Goal: Register for event/course

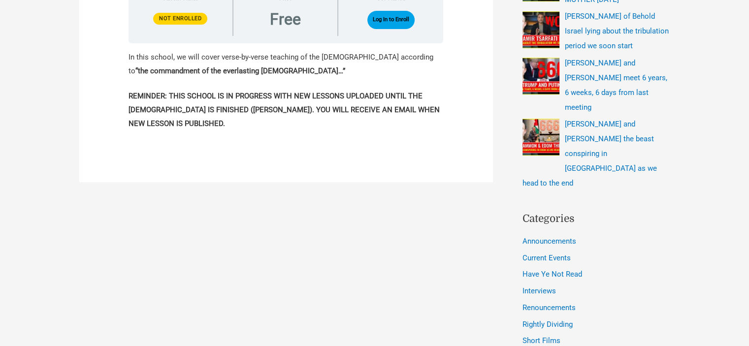
scroll to position [296, 0]
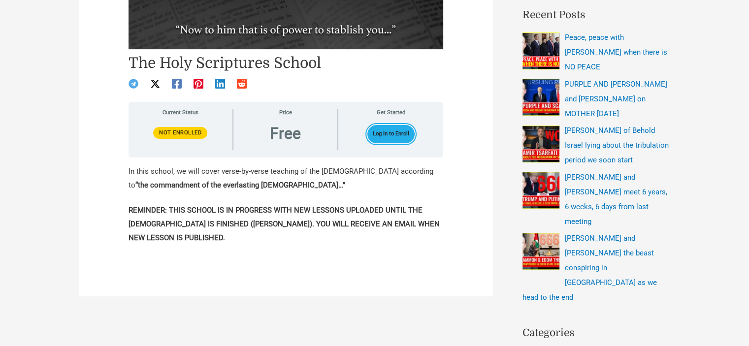
click at [402, 139] on button "Log In to Enroll" at bounding box center [392, 134] width 48 height 18
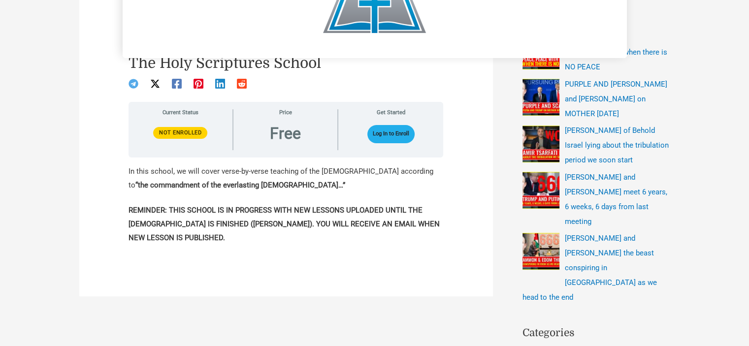
scroll to position [20, 0]
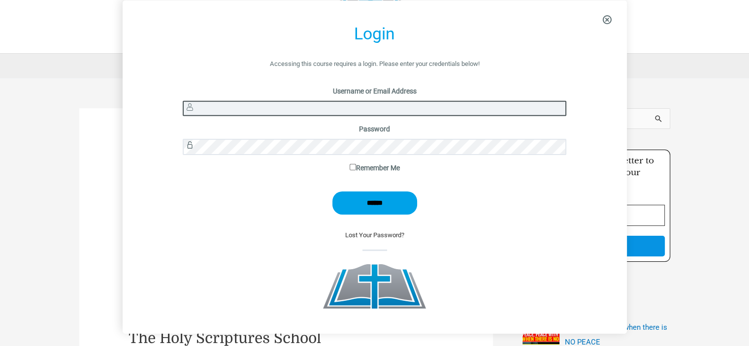
click at [426, 109] on input "Username or Email Address" at bounding box center [375, 108] width 384 height 15
type input "*******"
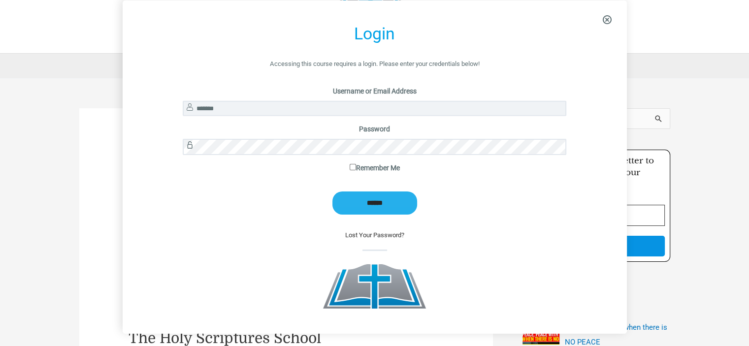
click at [346, 199] on input "******" at bounding box center [375, 203] width 85 height 23
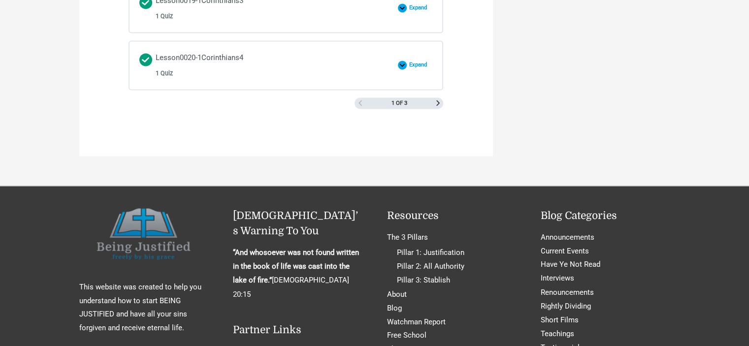
scroll to position [1576, 0]
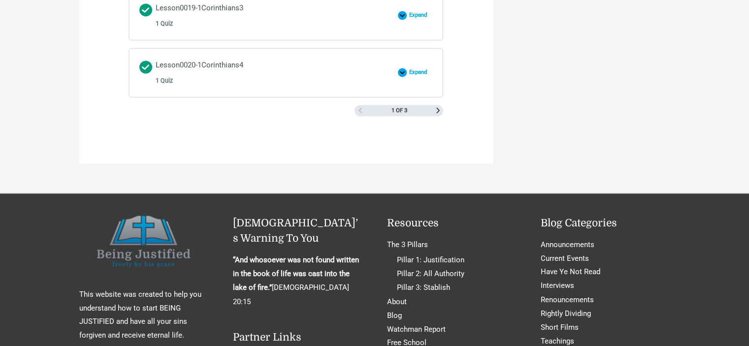
click at [435, 105] on div "1 of 3" at bounding box center [399, 111] width 89 height 12
click at [441, 105] on div "1 of 3" at bounding box center [399, 111] width 89 height 12
click at [438, 108] on span "Next Page" at bounding box center [437, 110] width 5 height 5
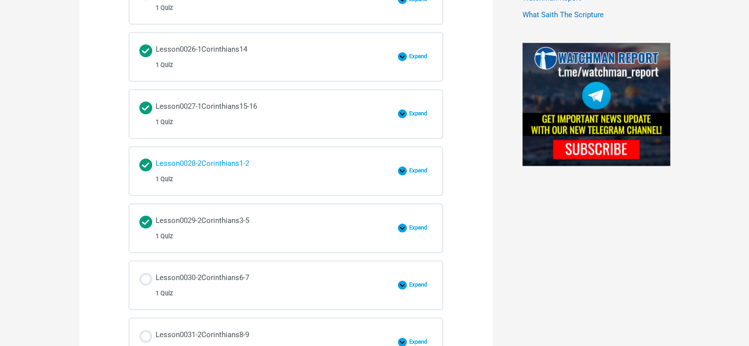
scroll to position [837, 0]
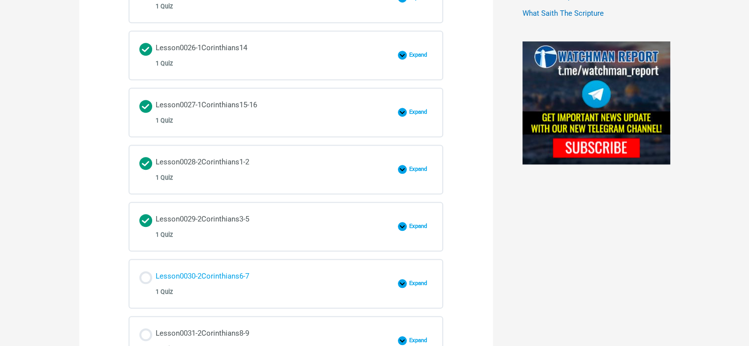
click at [190, 270] on div "Lesson0030-2Corinthians6-7 1 Quiz" at bounding box center [203, 284] width 94 height 28
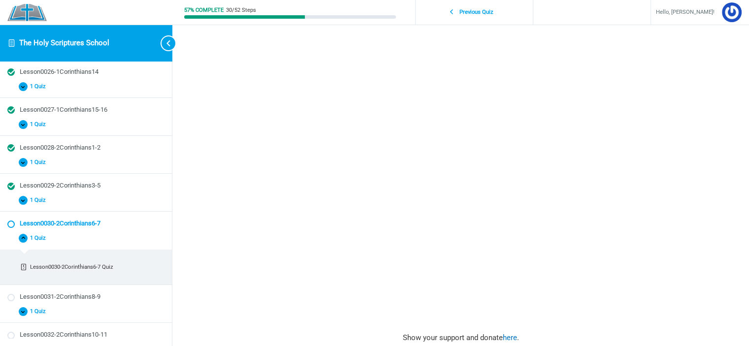
scroll to position [148, 0]
click at [669, 256] on div "Lesson0030-2Corinthians6-7 The Holy Scriptures School Lesson0030-2Corinthians6-…" at bounding box center [461, 186] width 473 height 669
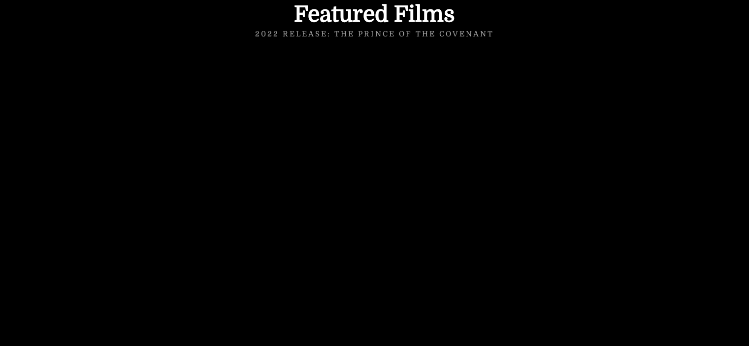
scroll to position [1671, 0]
